Goal: Task Accomplishment & Management: Manage account settings

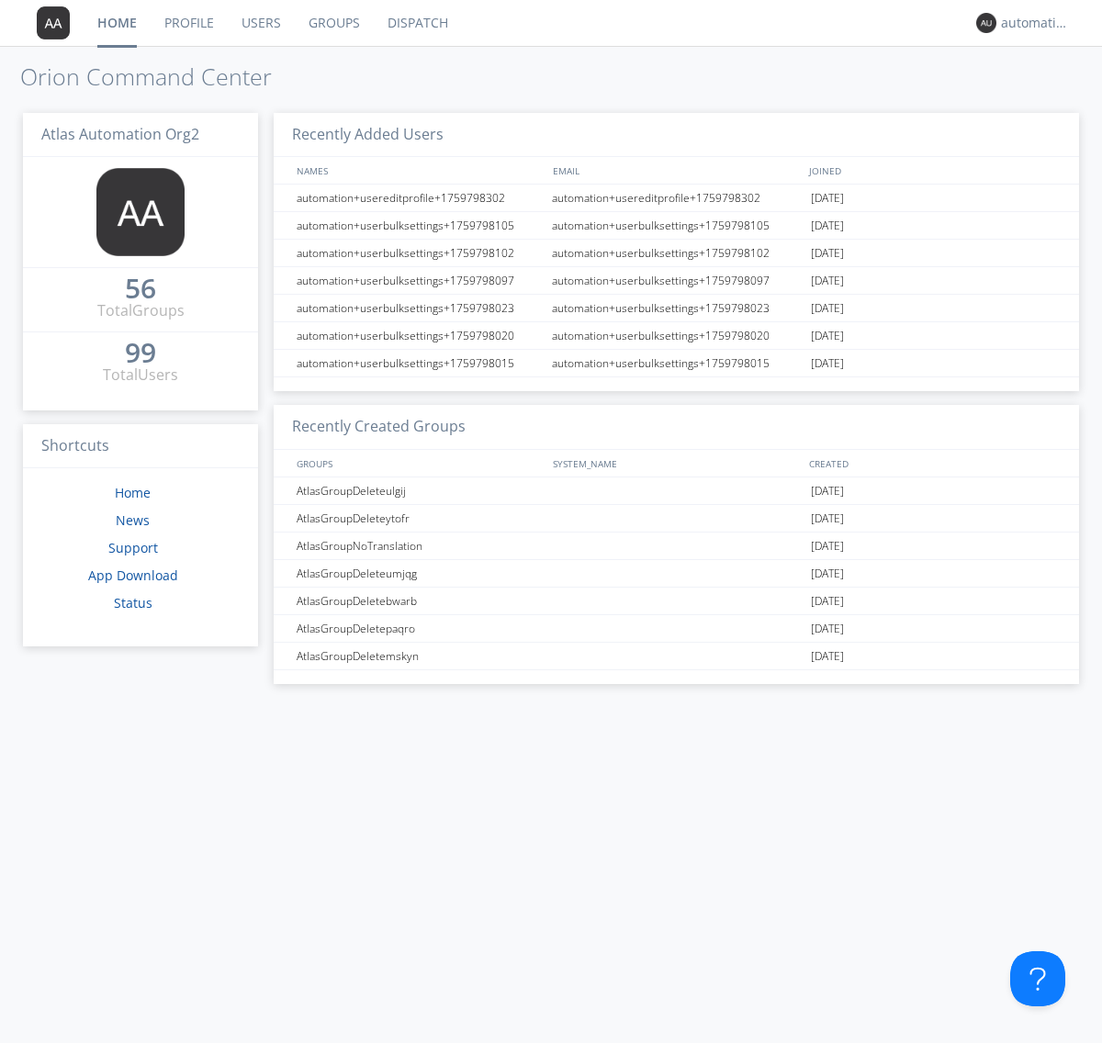
click at [188, 23] on link "Profile" at bounding box center [189, 23] width 77 height 46
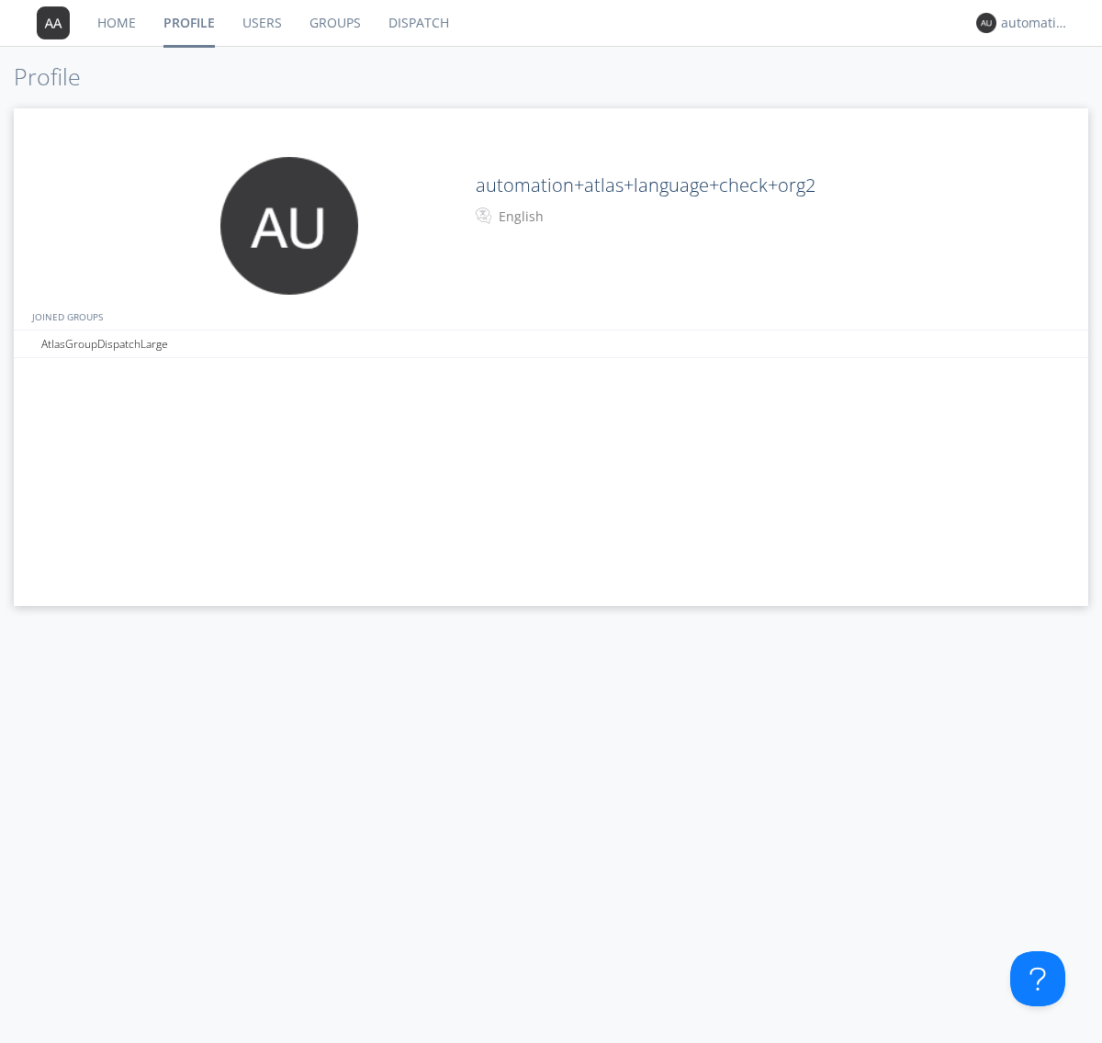
click at [573, 217] on div "English" at bounding box center [575, 217] width 153 height 18
click at [261, 23] on link "Users" at bounding box center [262, 23] width 67 height 46
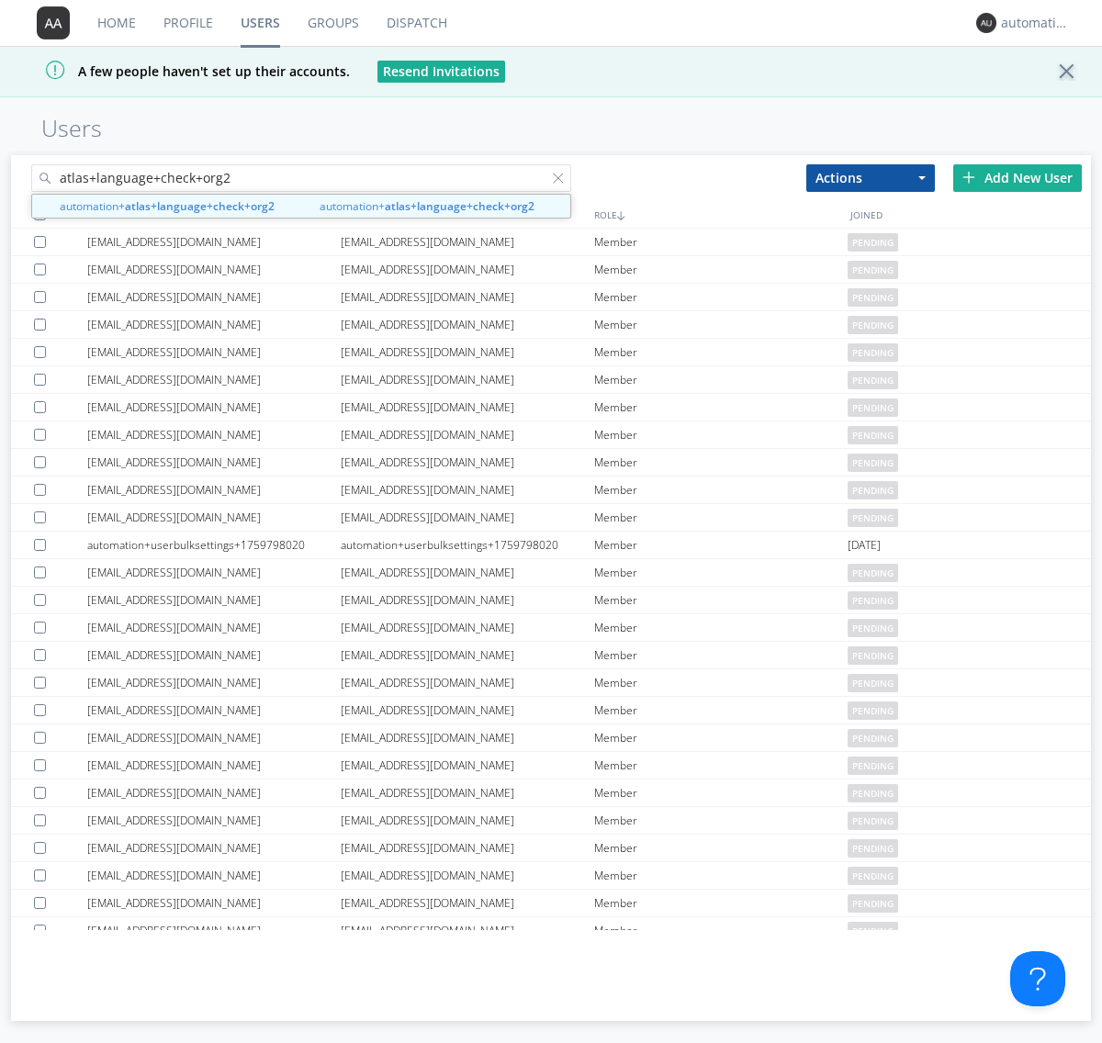
type input "atlas+language+check+org2"
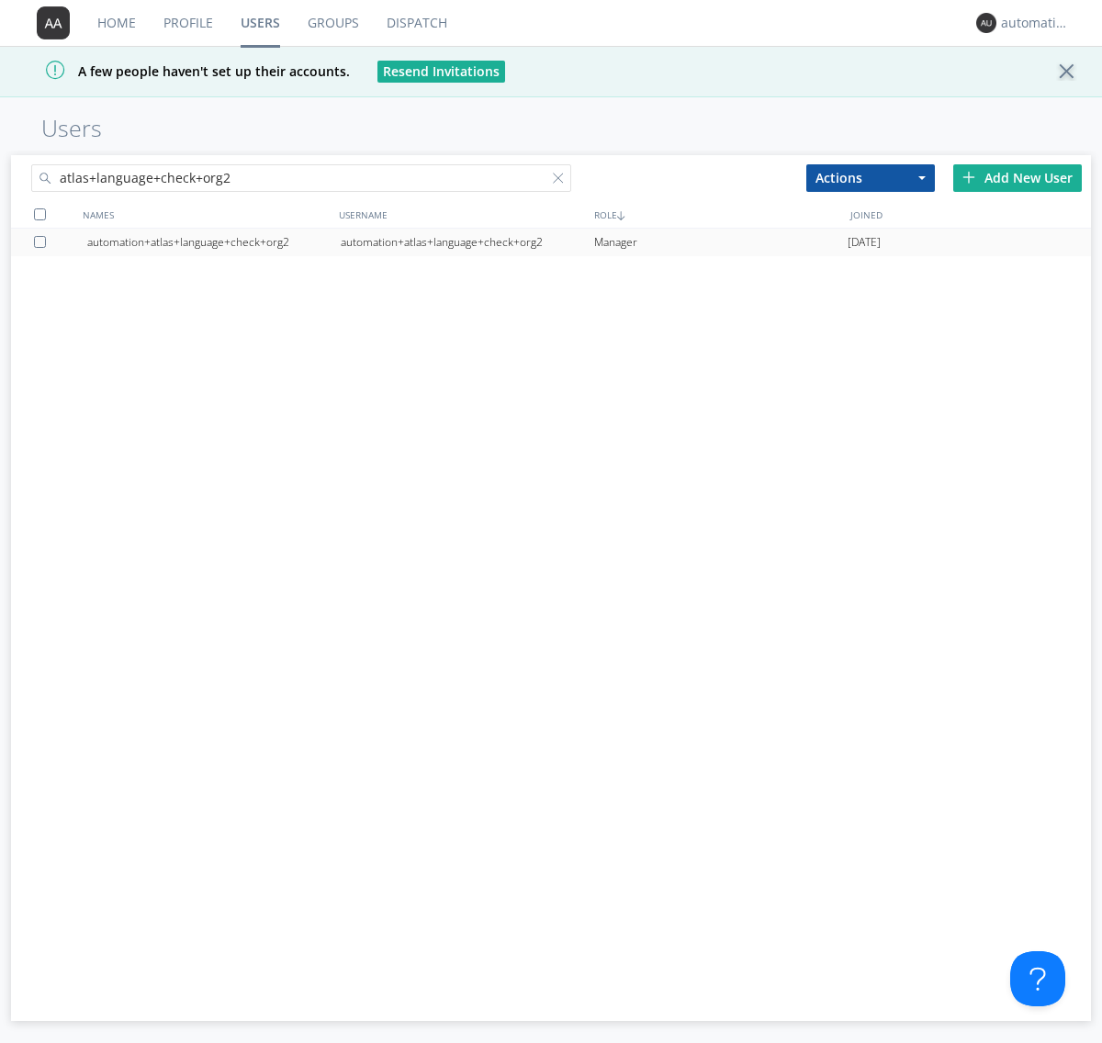
click at [467, 242] on div "automation+atlas+language+check+org2" at bounding box center [467, 243] width 253 height 28
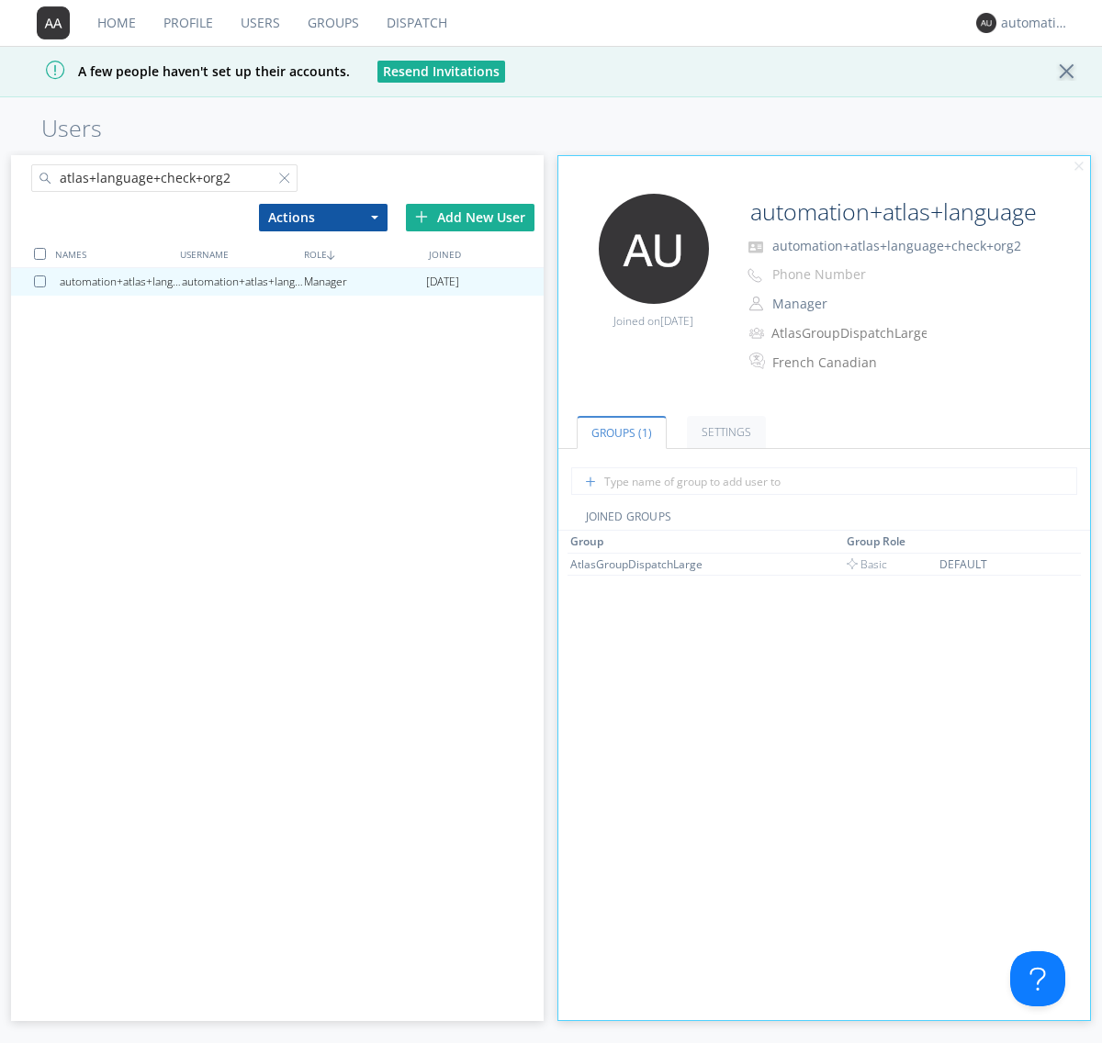
click at [187, 23] on link "Profile" at bounding box center [188, 23] width 77 height 46
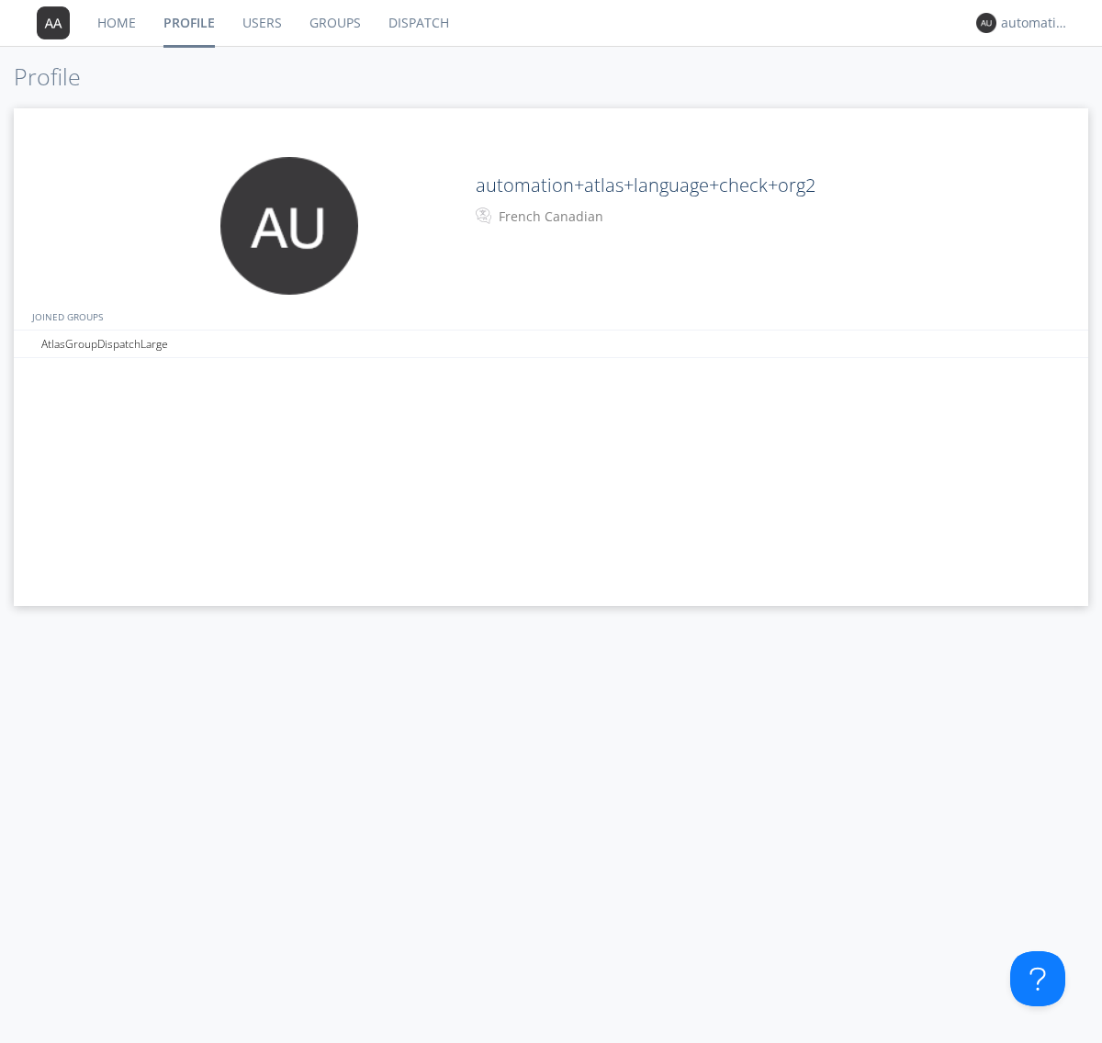
click at [573, 217] on div "French Canadian" at bounding box center [575, 217] width 153 height 18
click at [261, 23] on link "Users" at bounding box center [262, 23] width 67 height 46
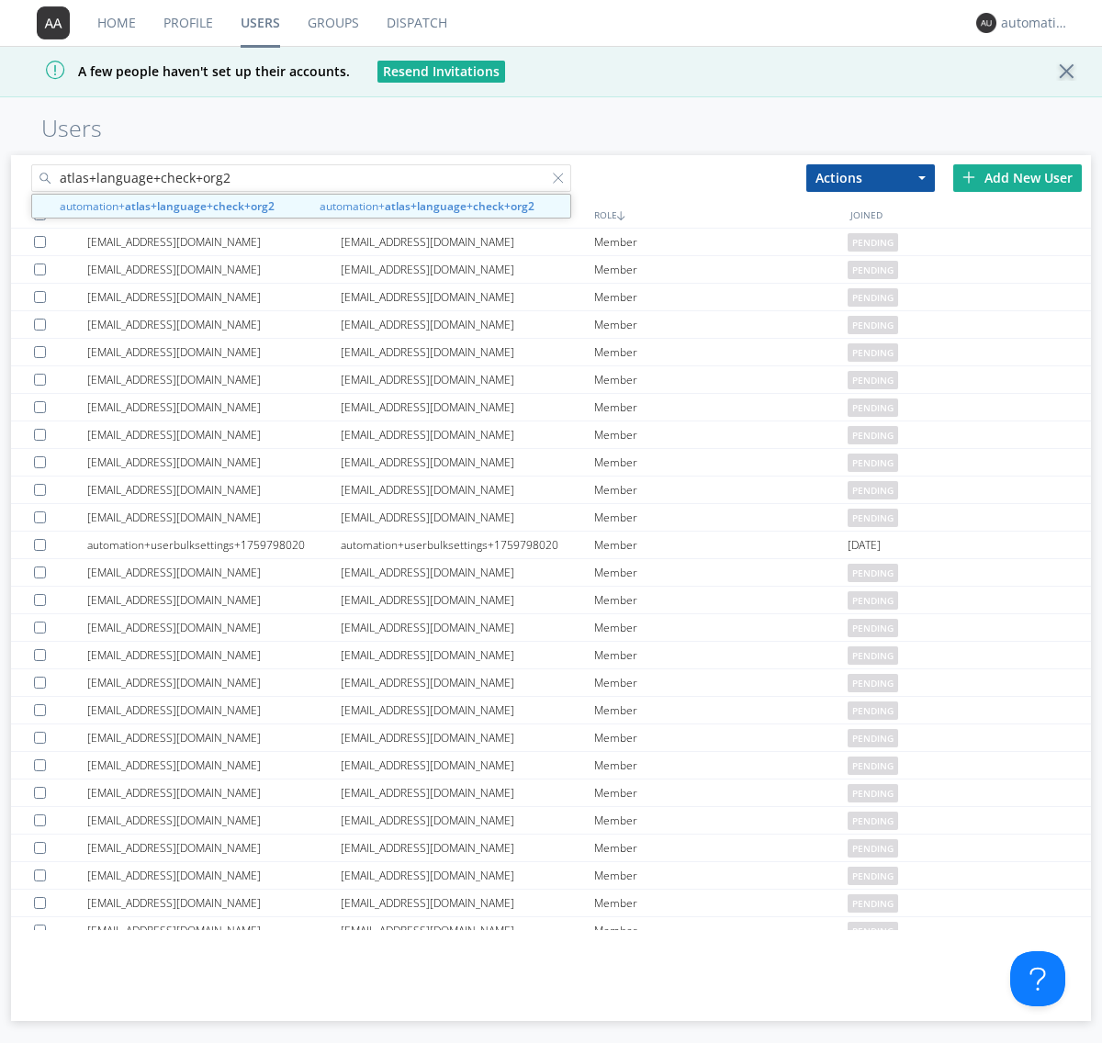
type input "atlas+language+check+org2"
